Goal: Information Seeking & Learning: Compare options

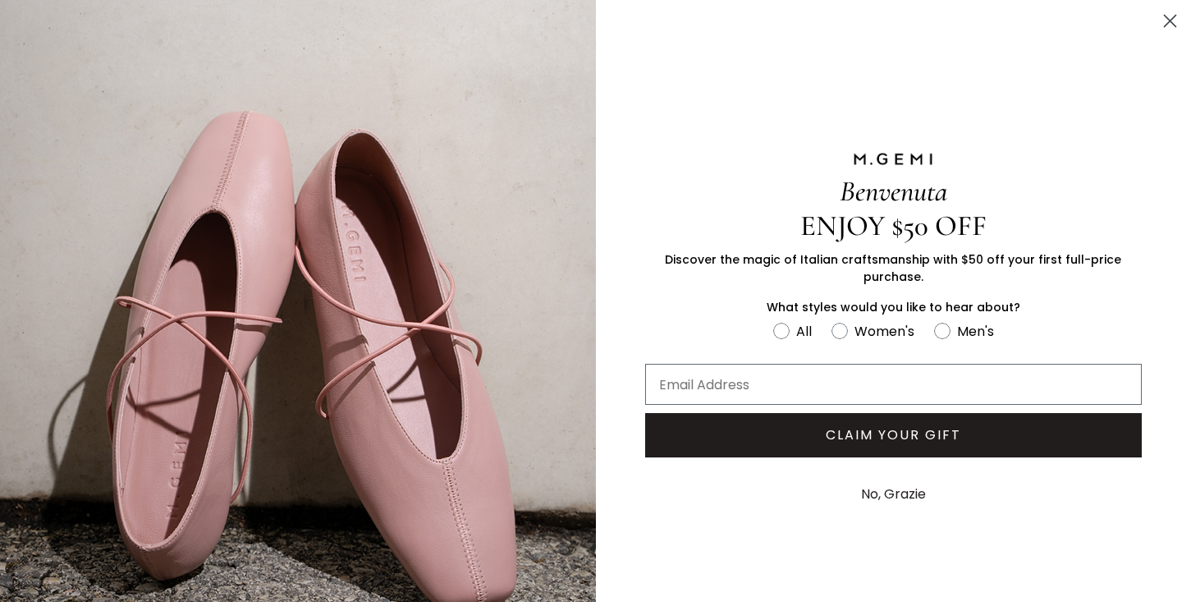
click at [1165, 29] on circle "Close dialog" at bounding box center [1170, 20] width 27 height 27
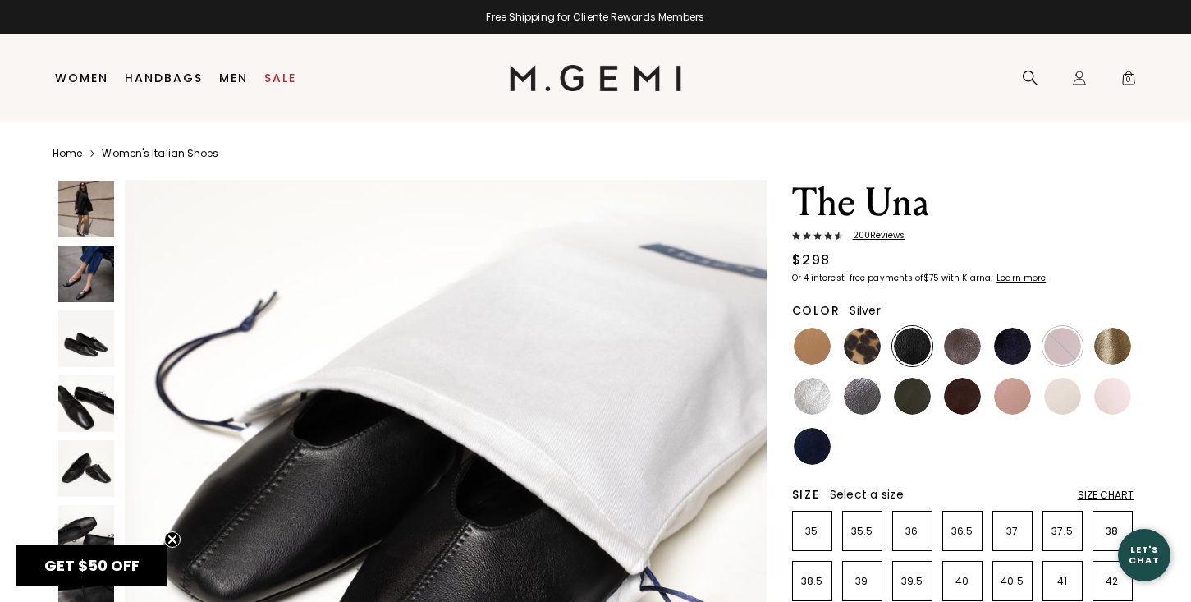
click at [804, 399] on img at bounding box center [812, 396] width 37 height 37
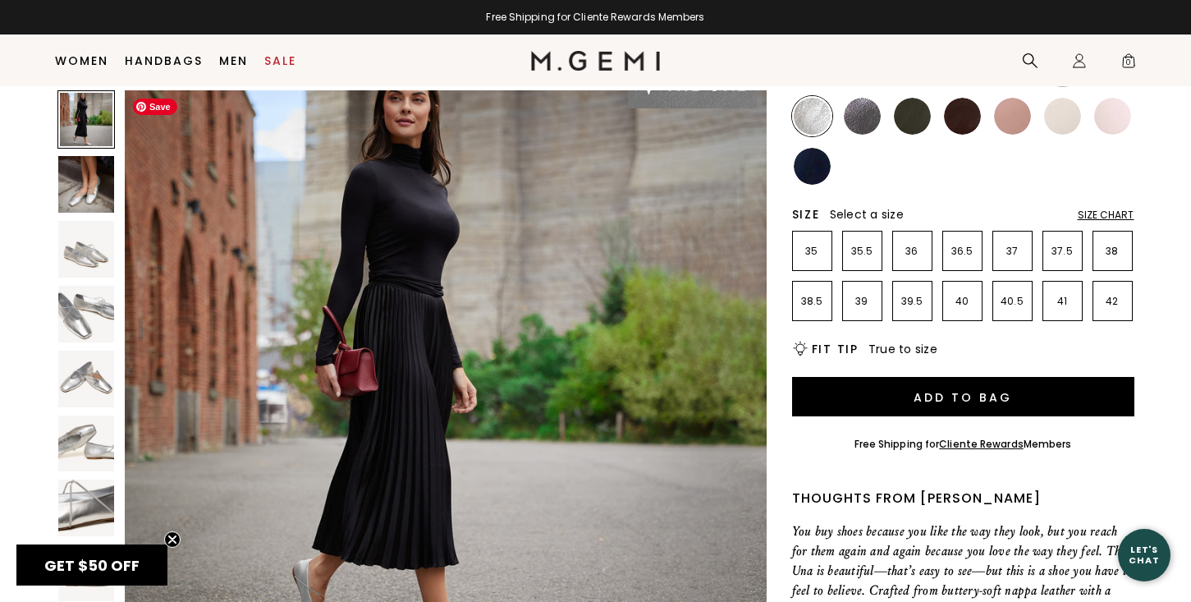
scroll to position [33, 0]
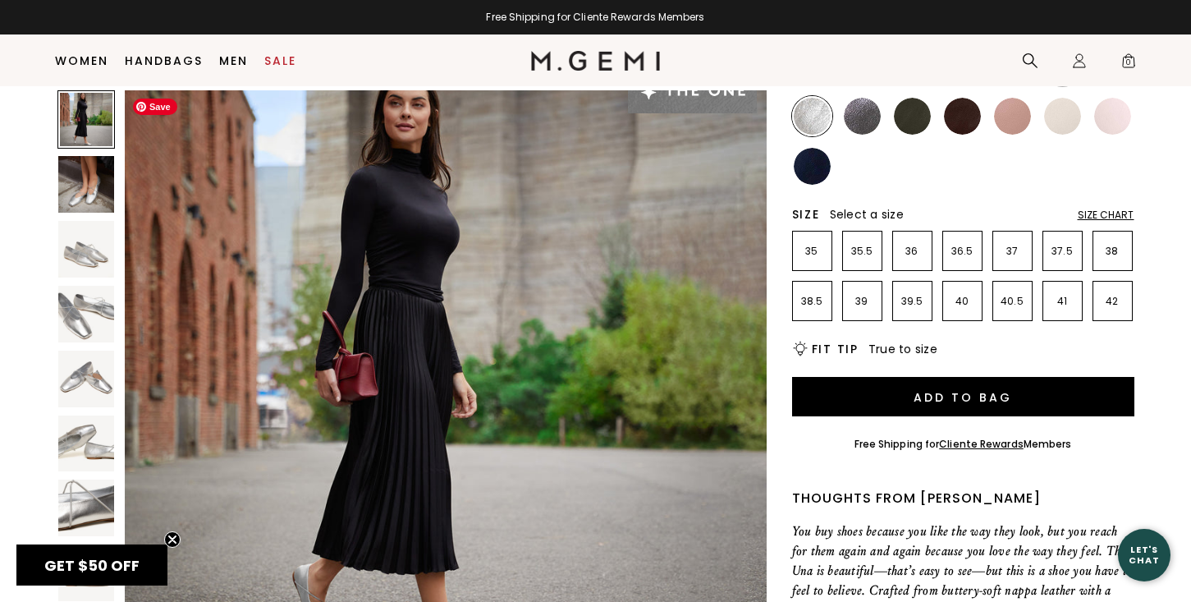
click at [874, 110] on img at bounding box center [862, 116] width 37 height 37
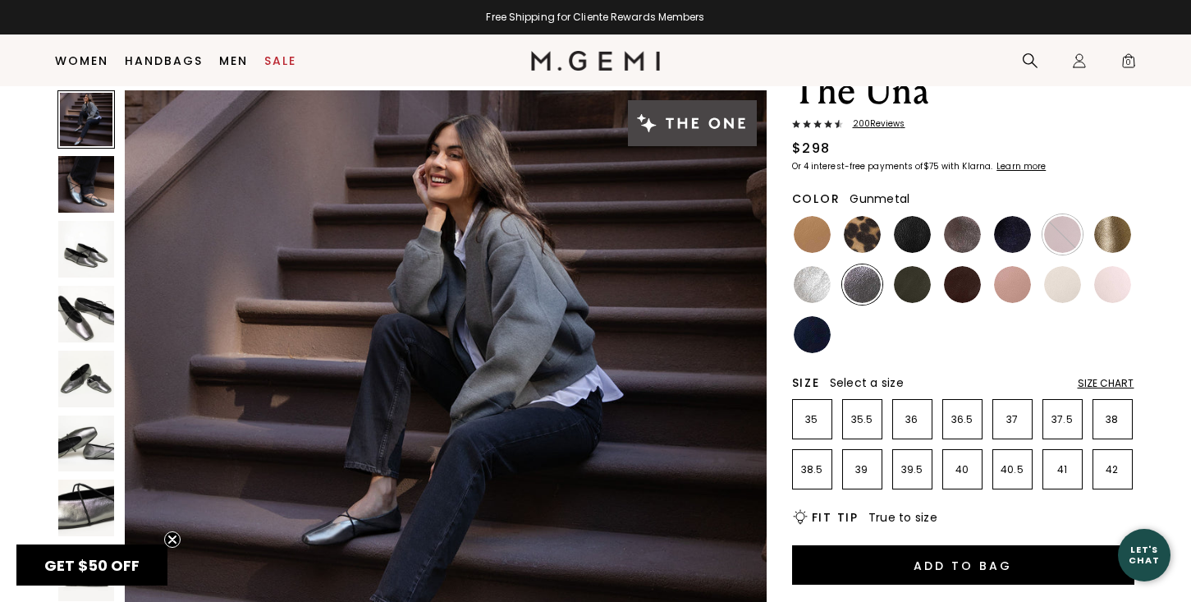
scroll to position [73, 0]
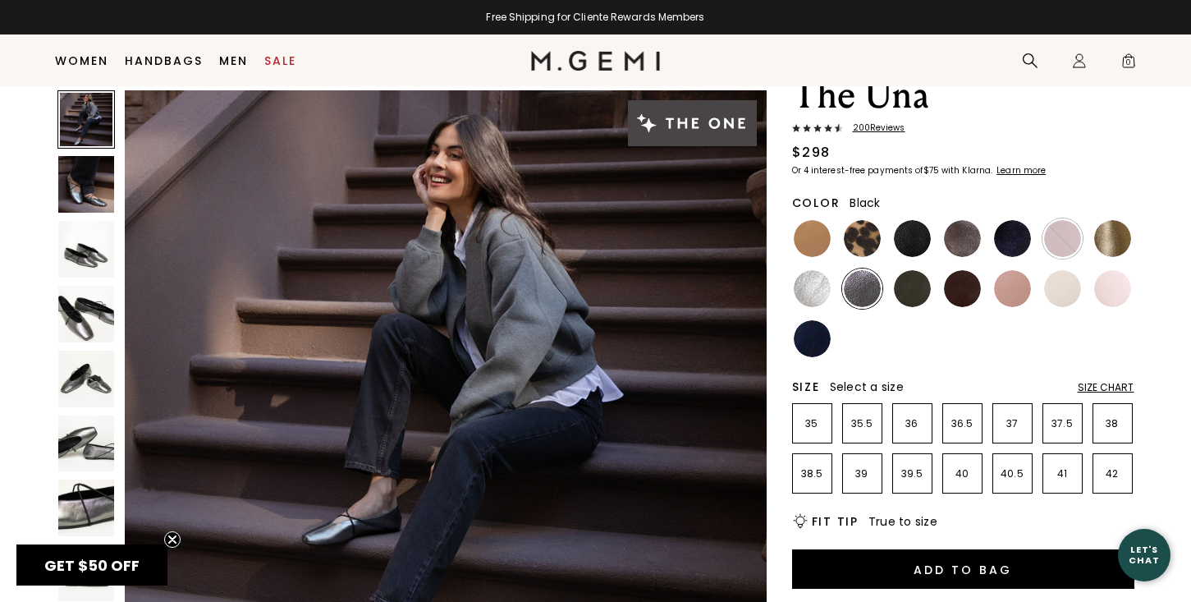
click at [907, 254] on img at bounding box center [912, 238] width 37 height 37
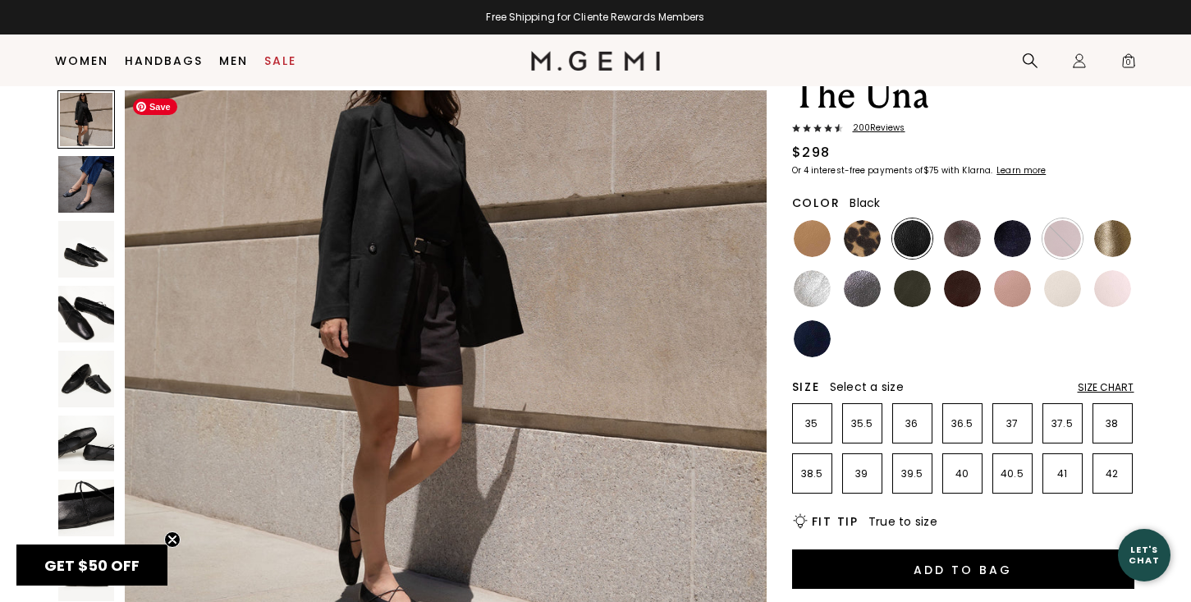
scroll to position [199, 0]
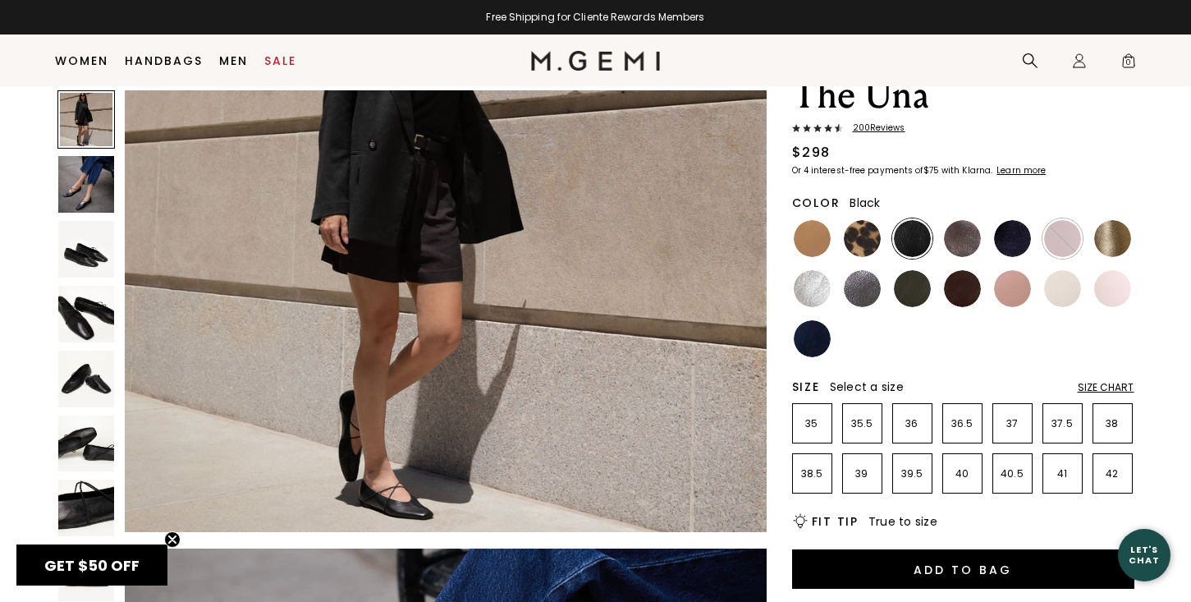
click at [1103, 390] on div "Size Chart" at bounding box center [1106, 387] width 57 height 13
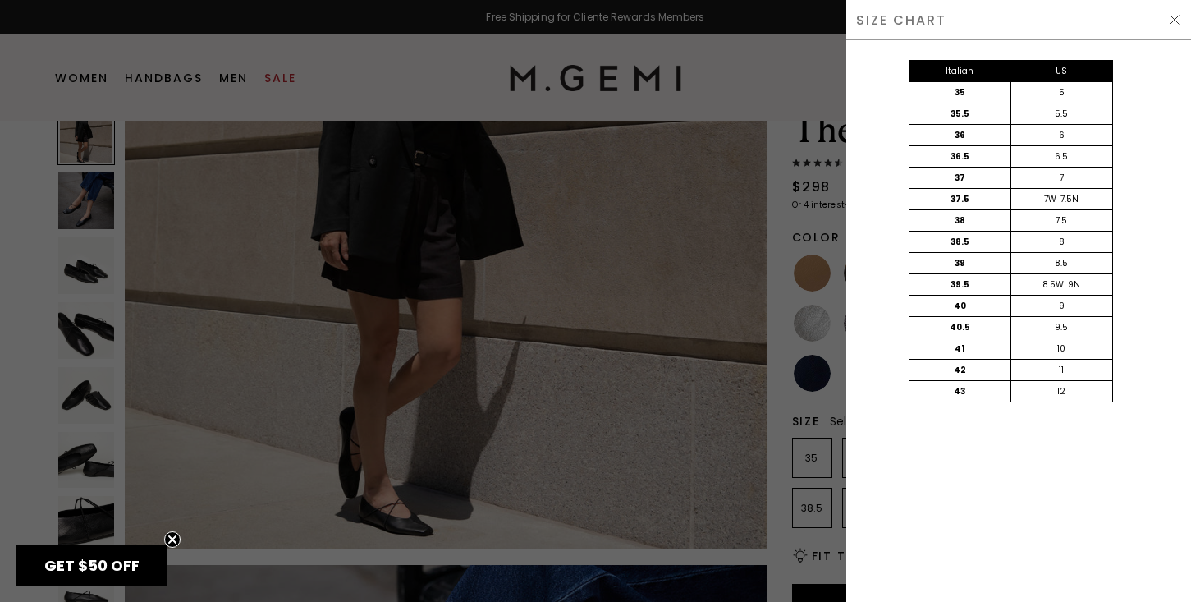
scroll to position [0, 0]
click at [1174, 20] on img at bounding box center [1174, 19] width 13 height 13
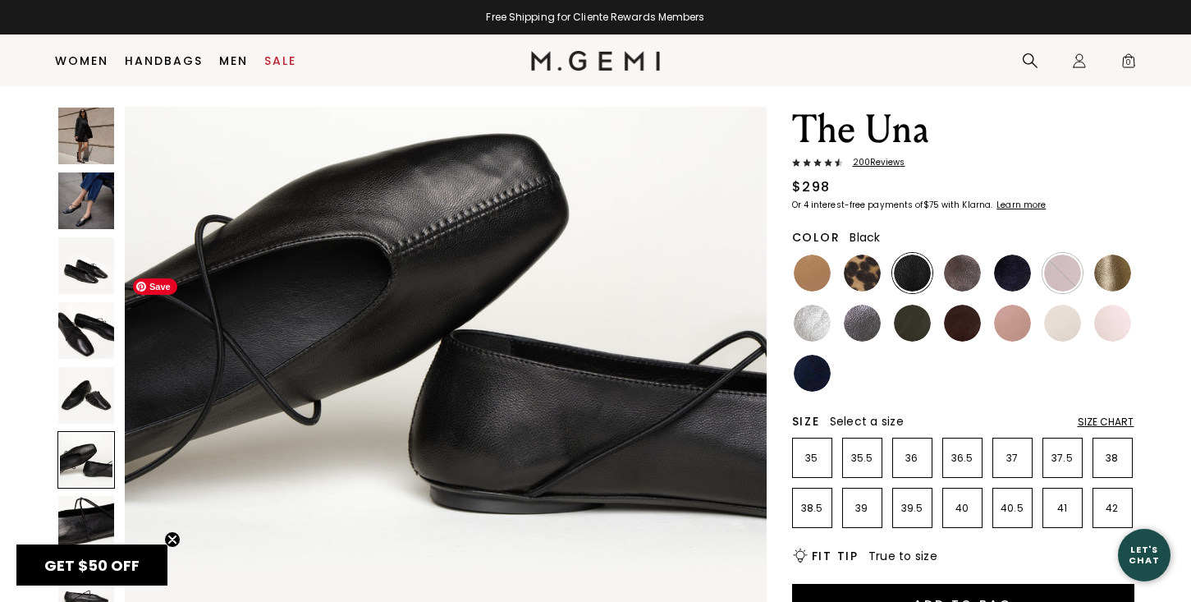
scroll to position [3636, 0]
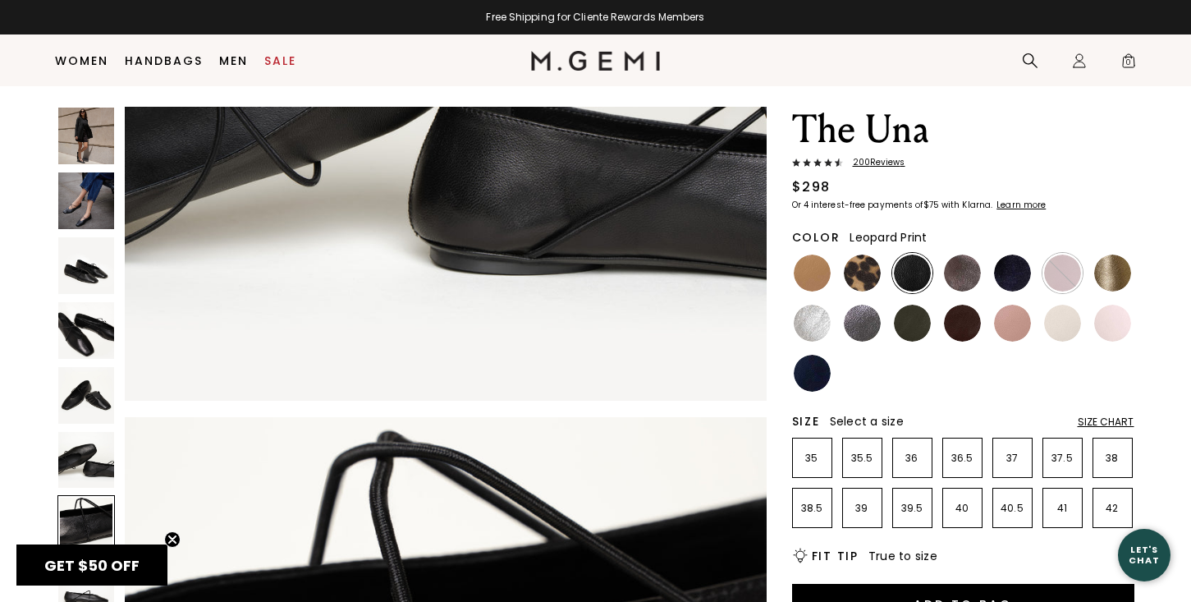
click at [855, 260] on img at bounding box center [862, 272] width 37 height 37
